Goal: Find specific page/section: Find specific page/section

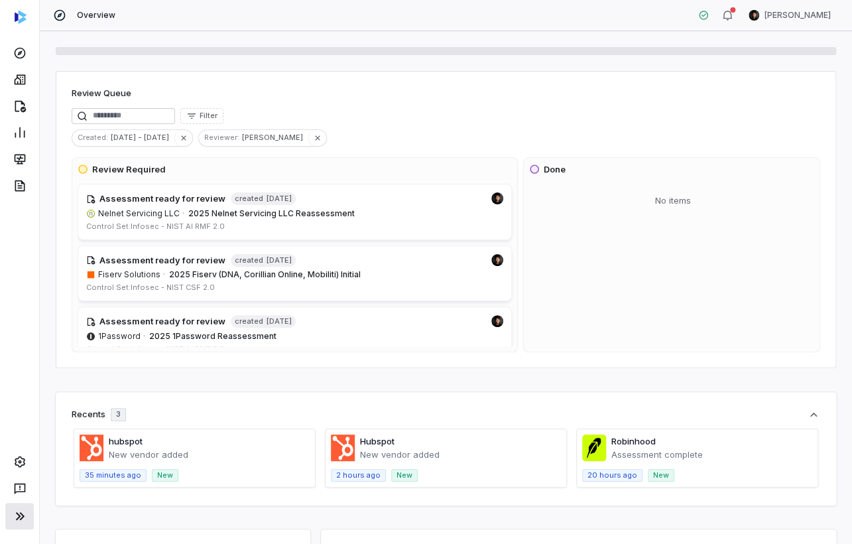
click at [23, 509] on icon at bounding box center [20, 516] width 16 height 16
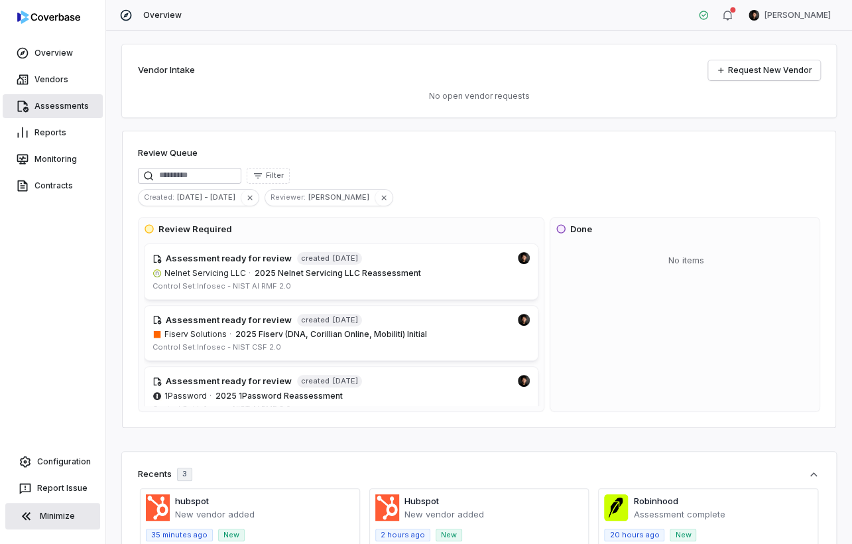
click at [60, 101] on link "Assessments" at bounding box center [53, 106] width 100 height 24
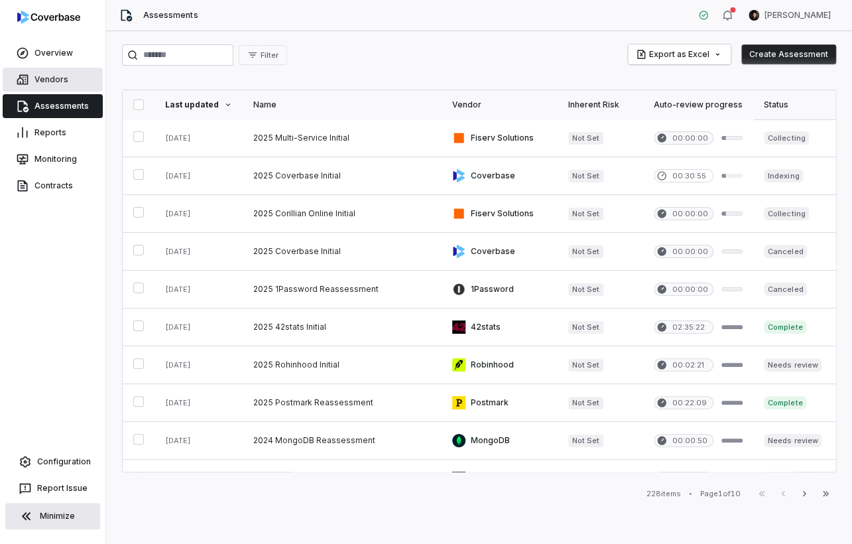
click at [50, 76] on link "Vendors" at bounding box center [53, 80] width 100 height 24
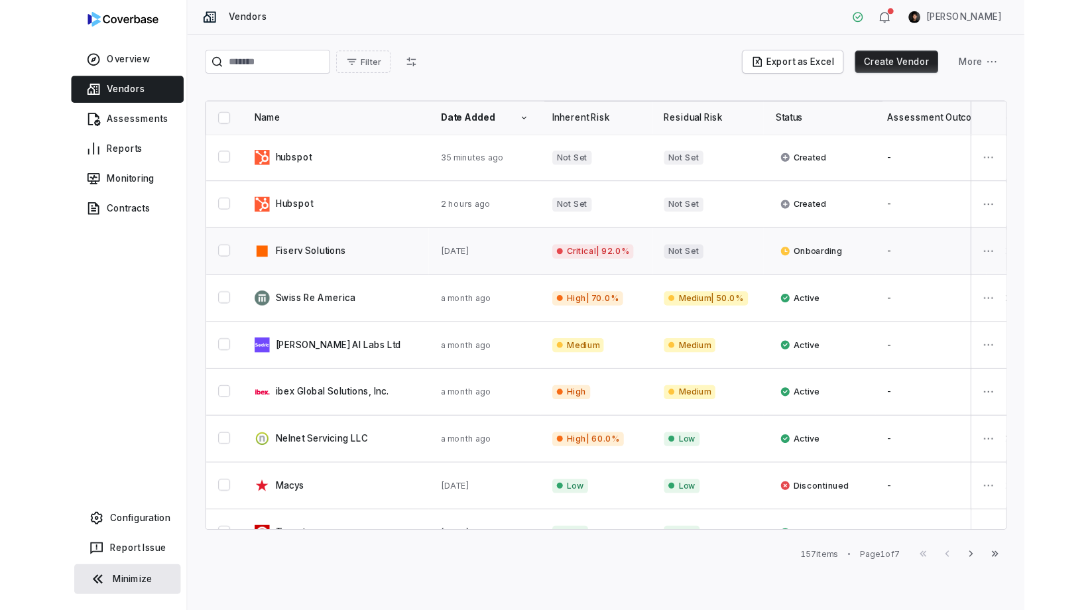
scroll to position [99, 0]
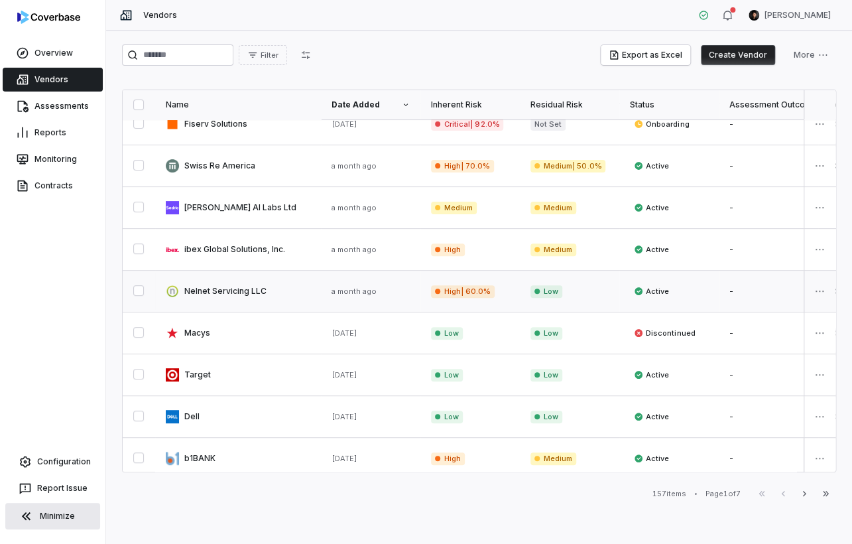
click at [226, 298] on link at bounding box center [238, 291] width 166 height 41
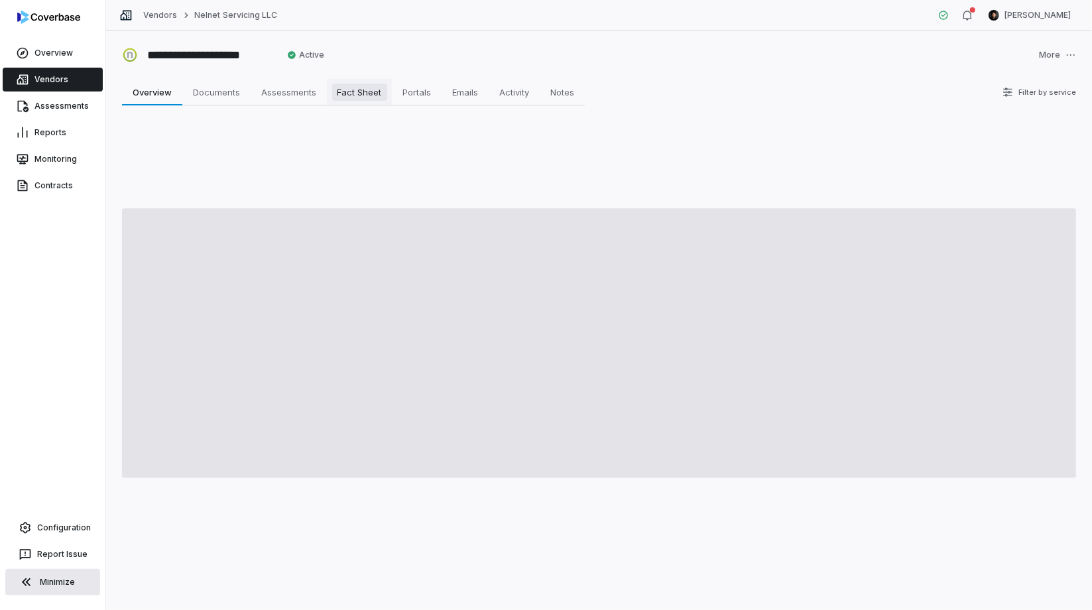
click at [359, 99] on span "Fact Sheet" at bounding box center [359, 92] width 55 height 17
